Goal: Task Accomplishment & Management: Use online tool/utility

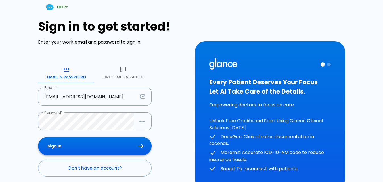
click at [74, 150] on button "Sign In" at bounding box center [95, 146] width 114 height 18
click at [66, 146] on button "Sign In" at bounding box center [95, 146] width 114 height 18
click at [142, 120] on icon "button" at bounding box center [142, 121] width 7 height 7
click at [330, 64] on div at bounding box center [329, 65] width 4 height 4
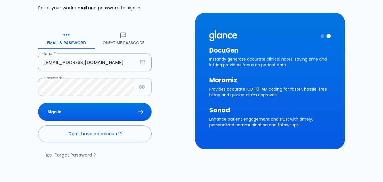
scroll to position [49, 0]
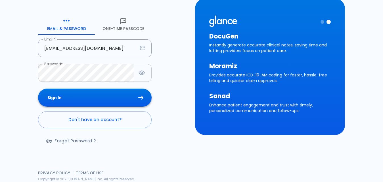
click at [64, 96] on button "Sign In" at bounding box center [95, 98] width 114 height 18
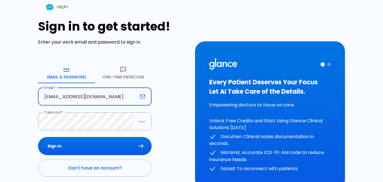
click at [106, 97] on input "[EMAIL_ADDRESS][DOMAIN_NAME]" at bounding box center [88, 97] width 100 height 18
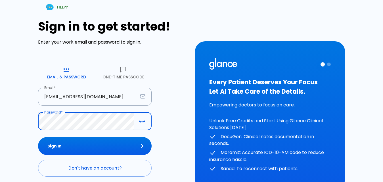
click at [138, 121] on button "button" at bounding box center [141, 122] width 11 height 12
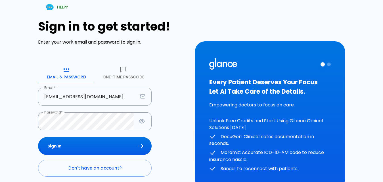
click at [259, 122] on p "Unlock Free Credits and Start Using Glance Clinical Solutions [DATE]" at bounding box center [269, 125] width 121 height 14
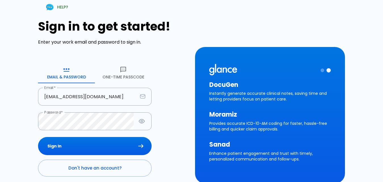
click at [259, 123] on p "Provides accurate ICD-10-AM coding for faster, hassle-free billing and quicker …" at bounding box center [269, 126] width 121 height 11
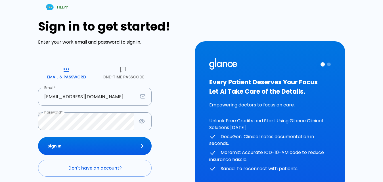
click at [258, 123] on p "Unlock Free Credits and Start Using Glance Clinical Solutions [DATE]" at bounding box center [269, 125] width 121 height 14
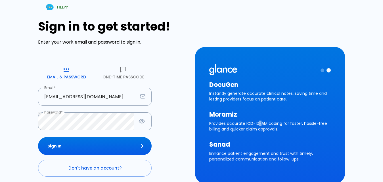
click at [258, 123] on p "Provides accurate ICD-10-AM coding for faster, hassle-free billing and quicker …" at bounding box center [269, 126] width 121 height 11
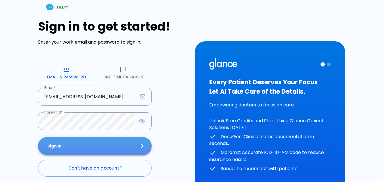
click at [74, 147] on button "Sign In" at bounding box center [95, 146] width 114 height 18
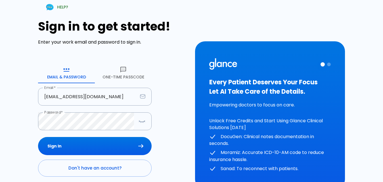
click at [75, 146] on button "Sign In" at bounding box center [95, 146] width 114 height 18
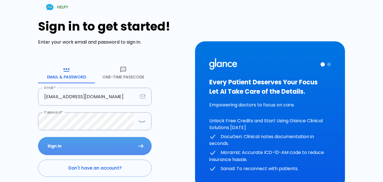
click at [75, 146] on button "Sign In" at bounding box center [95, 146] width 114 height 18
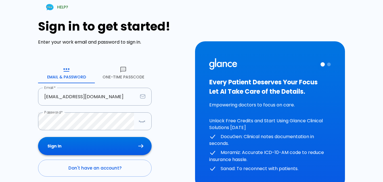
click at [59, 142] on button "Sign In" at bounding box center [95, 146] width 114 height 18
click at [126, 73] on icon "button" at bounding box center [123, 69] width 7 height 7
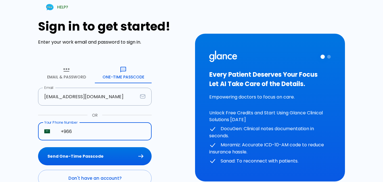
click at [84, 135] on input "+966" at bounding box center [102, 132] width 97 height 18
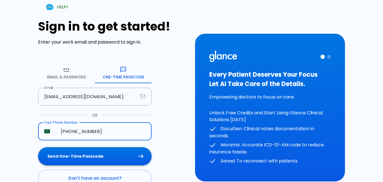
type input "+966 54 178 4082"
click at [72, 160] on button "Send One-Time Passcode" at bounding box center [95, 157] width 114 height 18
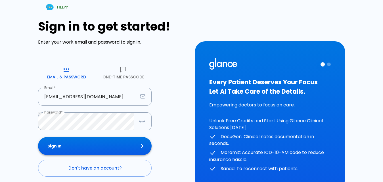
click at [79, 146] on button "Sign In" at bounding box center [95, 146] width 114 height 18
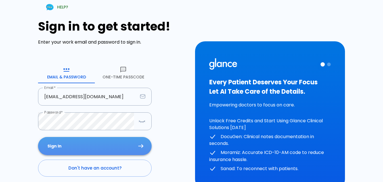
click at [75, 147] on button "Sign In" at bounding box center [95, 146] width 114 height 18
drag, startPoint x: 50, startPoint y: 147, endPoint x: 61, endPoint y: 141, distance: 12.4
click at [54, 145] on button "Sign In" at bounding box center [95, 146] width 114 height 18
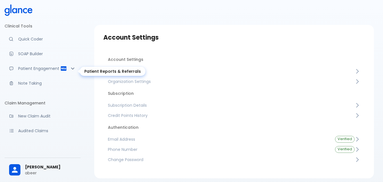
click at [25, 75] on div "Patient Engagement" at bounding box center [43, 68] width 76 height 12
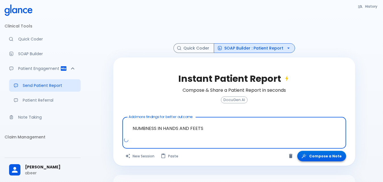
type textarea "NUMBNESS IN HANDS AND FEETS"
click at [316, 158] on button "Compose a Note" at bounding box center [321, 156] width 49 height 11
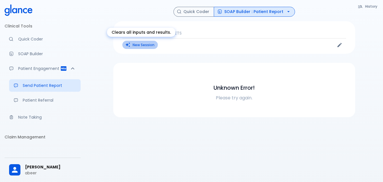
click at [129, 44] on icon "Clears all inputs and results." at bounding box center [127, 44] width 5 height 5
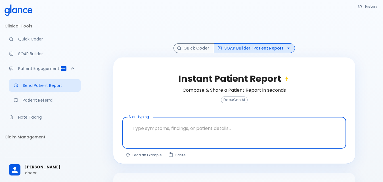
click at [126, 131] on div "x Start typing..." at bounding box center [234, 133] width 224 height 32
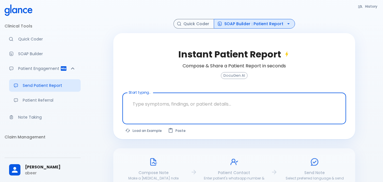
scroll to position [54, 0]
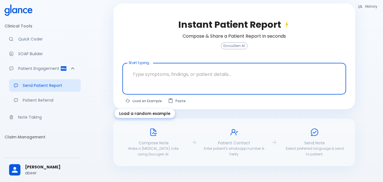
click at [140, 100] on button "Load an Example" at bounding box center [143, 101] width 43 height 8
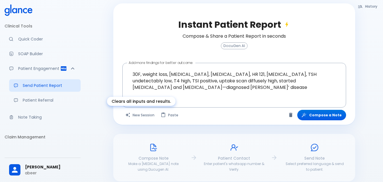
type textarea "30F, weight loss, [MEDICAL_DATA], [MEDICAL_DATA], HR 121, [MEDICAL_DATA], TSH u…"
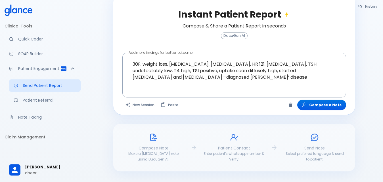
scroll to position [70, 0]
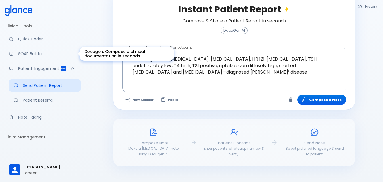
click at [36, 54] on p "SOAP Builder" at bounding box center [47, 54] width 58 height 6
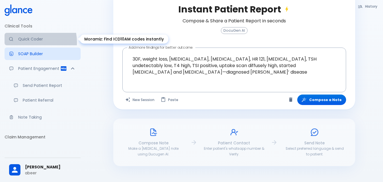
click at [24, 42] on link "Quick Coder" at bounding box center [43, 39] width 76 height 12
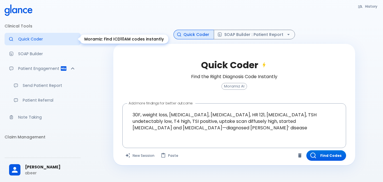
scroll to position [14, 0]
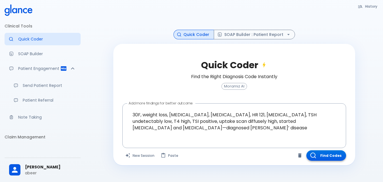
click at [324, 154] on button "Find Codes" at bounding box center [326, 156] width 40 height 11
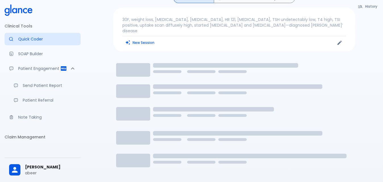
scroll to position [0, 0]
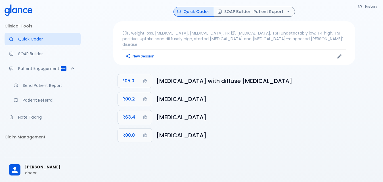
click at [300, 39] on p "30F, weight loss, [MEDICAL_DATA], [MEDICAL_DATA], HR 121, [MEDICAL_DATA], TSH u…" at bounding box center [234, 38] width 224 height 17
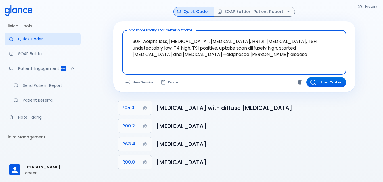
click at [199, 58] on textarea "30F, weight loss, [MEDICAL_DATA], [MEDICAL_DATA], HR 121, [MEDICAL_DATA], TSH u…" at bounding box center [234, 48] width 216 height 31
drag, startPoint x: 131, startPoint y: 40, endPoint x: 206, endPoint y: 52, distance: 76.5
click at [206, 52] on textarea "30F, weight loss, [MEDICAL_DATA], [MEDICAL_DATA], HR 121, [MEDICAL_DATA], TSH u…" at bounding box center [234, 48] width 216 height 31
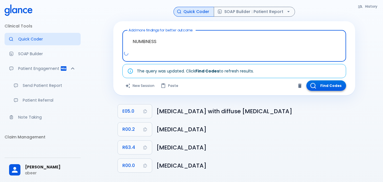
type textarea "NUMBNESS"
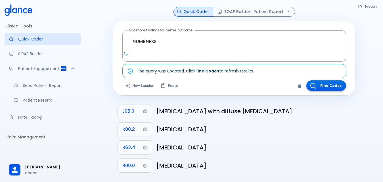
click at [328, 83] on div "Add more findings for better outcome NUMBNESS x Add more findings for better ou…" at bounding box center [234, 58] width 242 height 75
click at [327, 85] on button "Find Codes" at bounding box center [326, 86] width 40 height 11
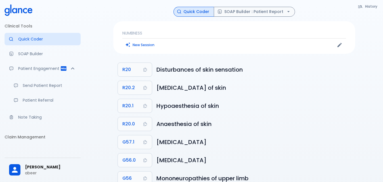
click at [132, 30] on div "NUMBNESS New Session" at bounding box center [234, 37] width 242 height 33
click at [146, 32] on p "NUMBNESS" at bounding box center [234, 33] width 224 height 6
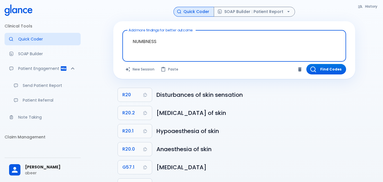
click at [163, 40] on textarea "NUMBNESS" at bounding box center [234, 42] width 216 height 18
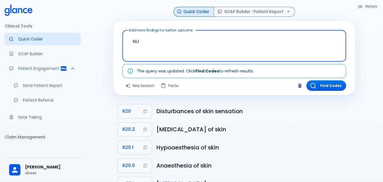
type textarea "N"
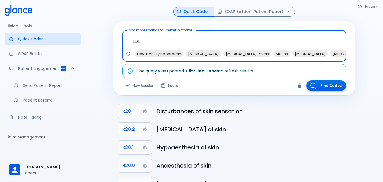
type textarea "LDL"
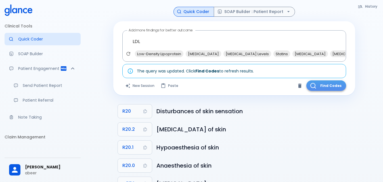
click at [323, 84] on button "Find Codes" at bounding box center [326, 86] width 40 height 11
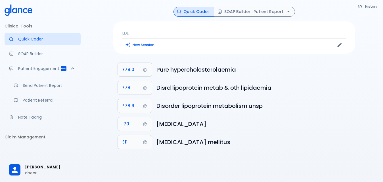
click at [137, 34] on p "LDL" at bounding box center [234, 33] width 224 height 6
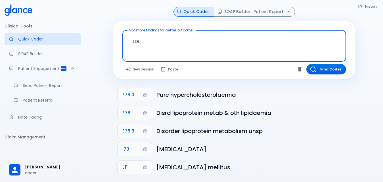
click at [142, 43] on textarea "LDL" at bounding box center [234, 42] width 216 height 18
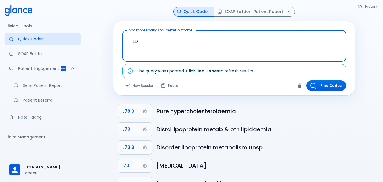
type textarea "L"
drag, startPoint x: 132, startPoint y: 42, endPoint x: 161, endPoint y: 41, distance: 28.7
click at [161, 41] on textarea "CHOLESTROL LEVEL" at bounding box center [234, 42] width 216 height 18
type textarea "[MEDICAL_DATA] LEVEL"
click at [319, 82] on button "Find Codes" at bounding box center [326, 86] width 40 height 11
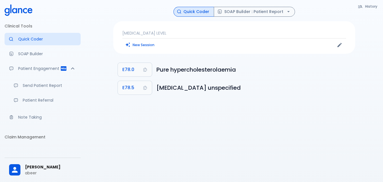
click at [167, 29] on div "[MEDICAL_DATA] LEVEL New Session" at bounding box center [234, 37] width 242 height 33
click at [163, 35] on p "[MEDICAL_DATA] LEVEL" at bounding box center [234, 33] width 224 height 6
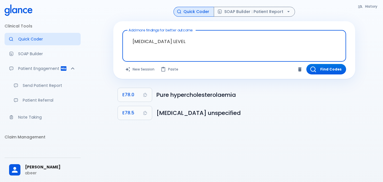
click at [177, 42] on textarea "[MEDICAL_DATA] LEVEL" at bounding box center [234, 42] width 216 height 18
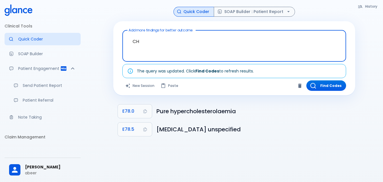
type textarea "C"
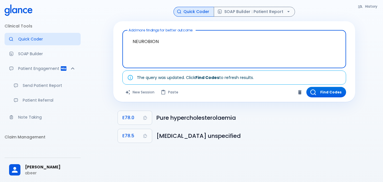
drag, startPoint x: 131, startPoint y: 40, endPoint x: 158, endPoint y: 41, distance: 27.0
click at [158, 41] on textarea "NEUROBION" at bounding box center [234, 45] width 216 height 24
drag, startPoint x: 131, startPoint y: 41, endPoint x: 152, endPoint y: 42, distance: 21.6
click at [152, 42] on textarea "NEURON" at bounding box center [234, 45] width 216 height 24
click at [174, 39] on textarea "NEURON" at bounding box center [234, 45] width 216 height 24
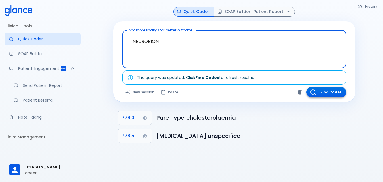
type textarea "NEUROBION"
click at [331, 89] on button "Find Codes" at bounding box center [326, 92] width 40 height 11
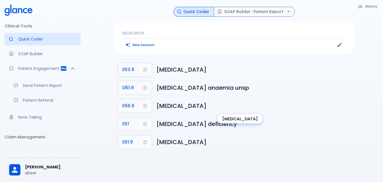
drag, startPoint x: 156, startPoint y: 106, endPoint x: 245, endPoint y: 108, distance: 89.4
click at [245, 108] on li "E56.9 [MEDICAL_DATA]" at bounding box center [234, 106] width 242 height 18
copy h6 "[MEDICAL_DATA]"
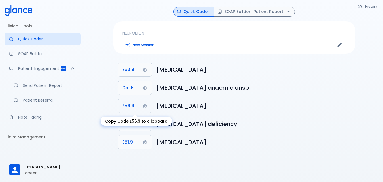
click at [145, 106] on icon "Copy Code E56.9 to clipboard" at bounding box center [145, 106] width 5 height 5
